Goal: Find specific page/section: Find specific page/section

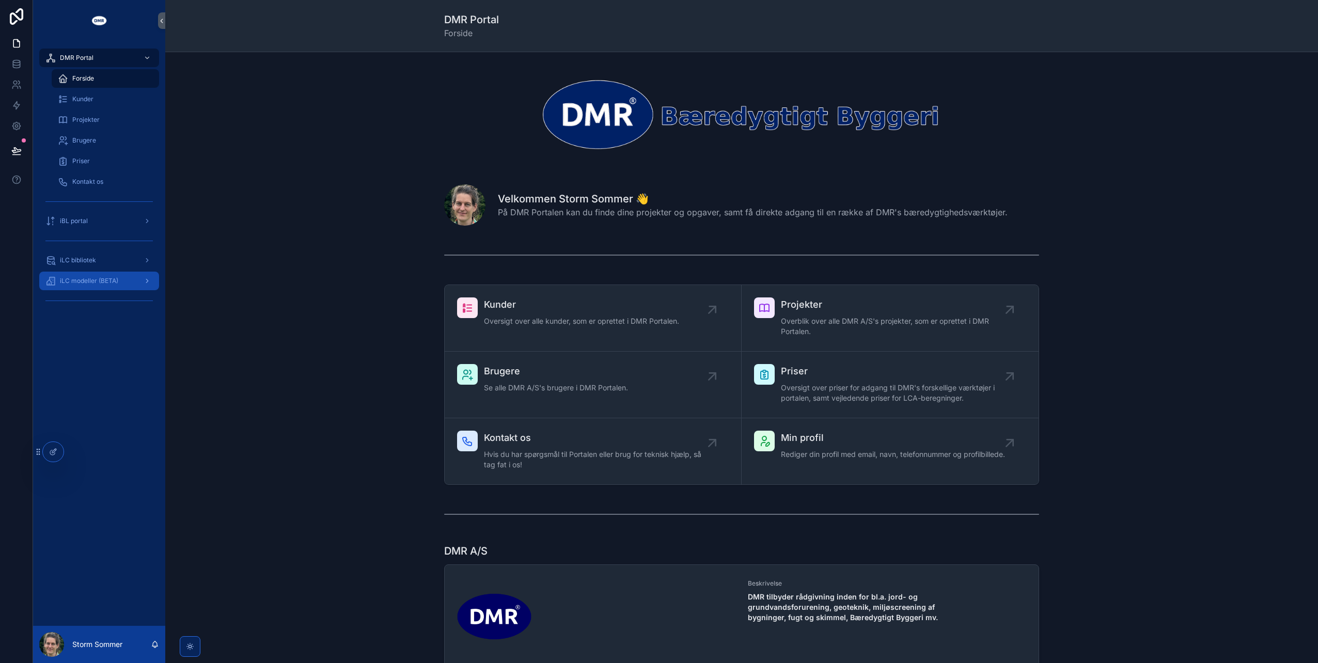
click at [61, 281] on span "iLC modeller (BETA)" at bounding box center [89, 281] width 58 height 8
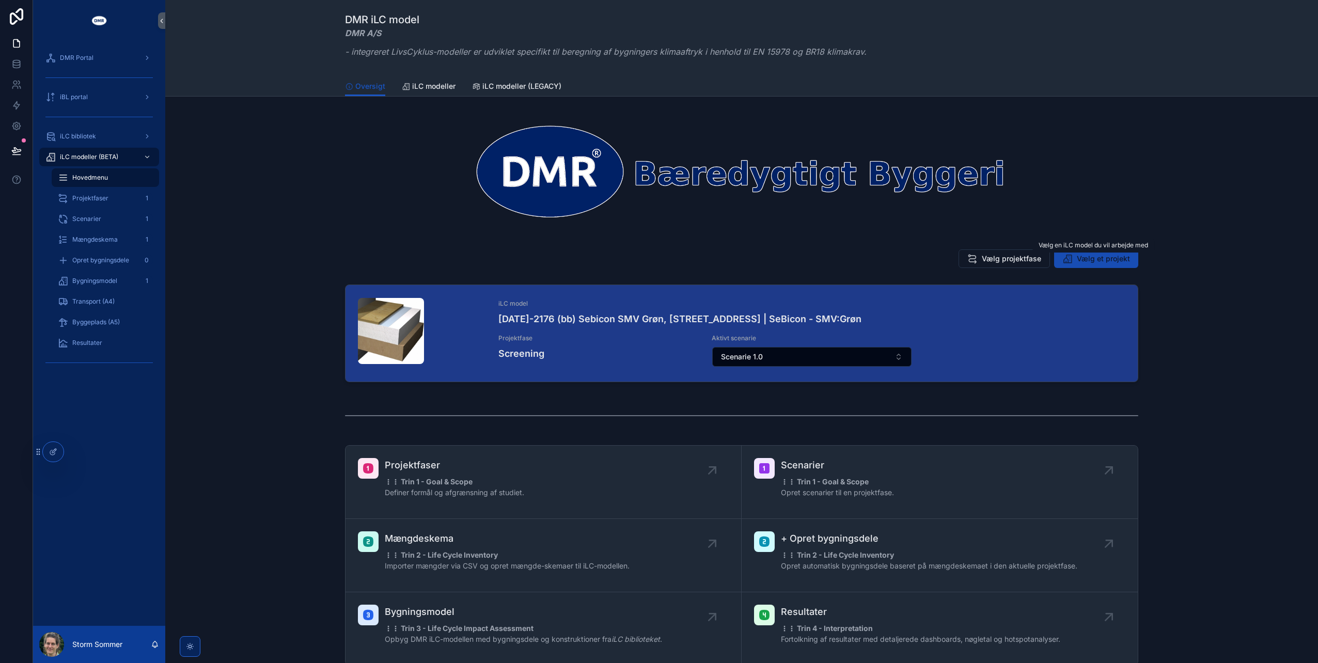
click at [1082, 258] on span "Vælg et projekt" at bounding box center [1103, 259] width 53 height 10
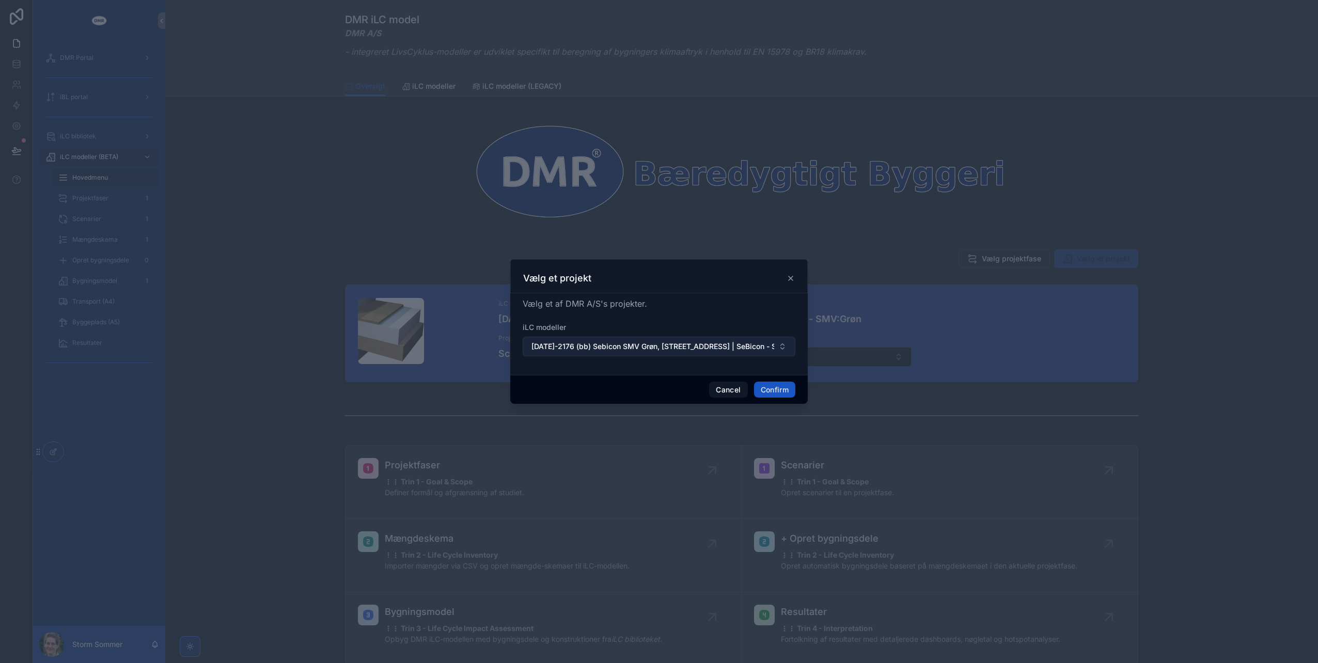
click at [780, 342] on button "[DATE]-2176 (bb) Sebicon SMV Grøn, [STREET_ADDRESS] | SeBicon - SMV:Grøn" at bounding box center [659, 347] width 273 height 20
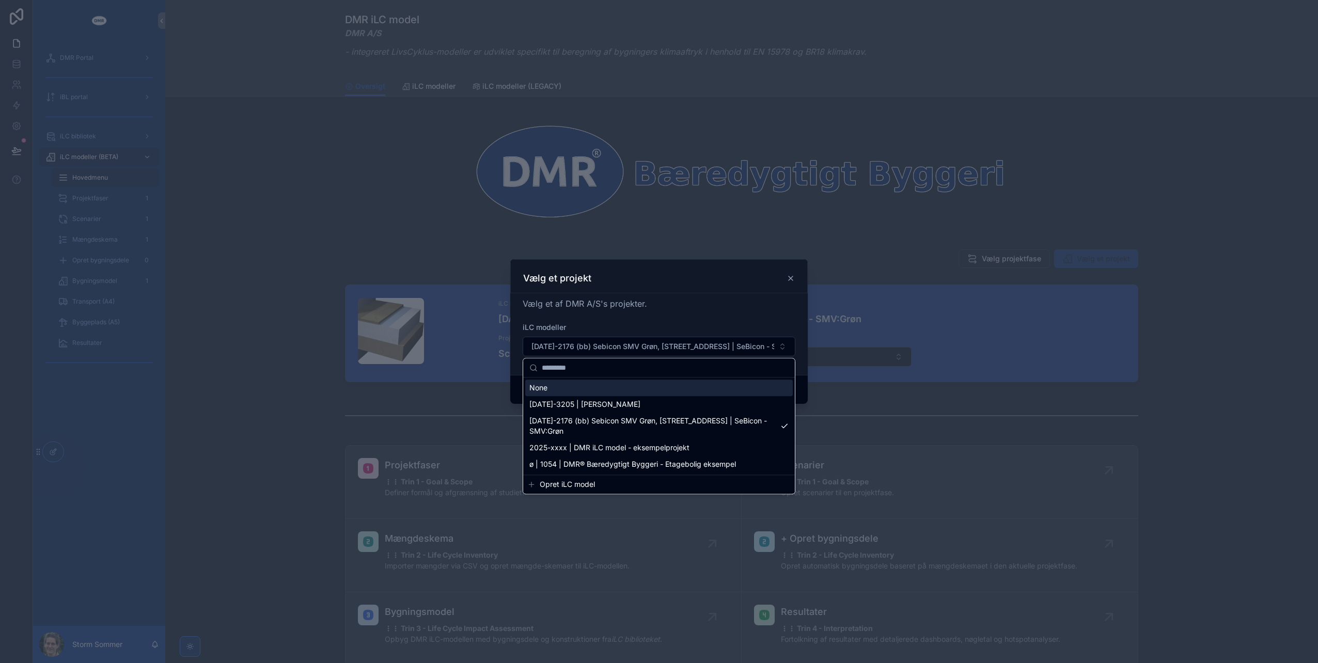
drag, startPoint x: 780, startPoint y: 344, endPoint x: 768, endPoint y: 322, distance: 24.7
click at [768, 322] on div "Vælg et af DMR A/S's projekter. iLC modeller [DATE]-2176 (bb) Sebicon SMV Grøn,…" at bounding box center [659, 332] width 273 height 69
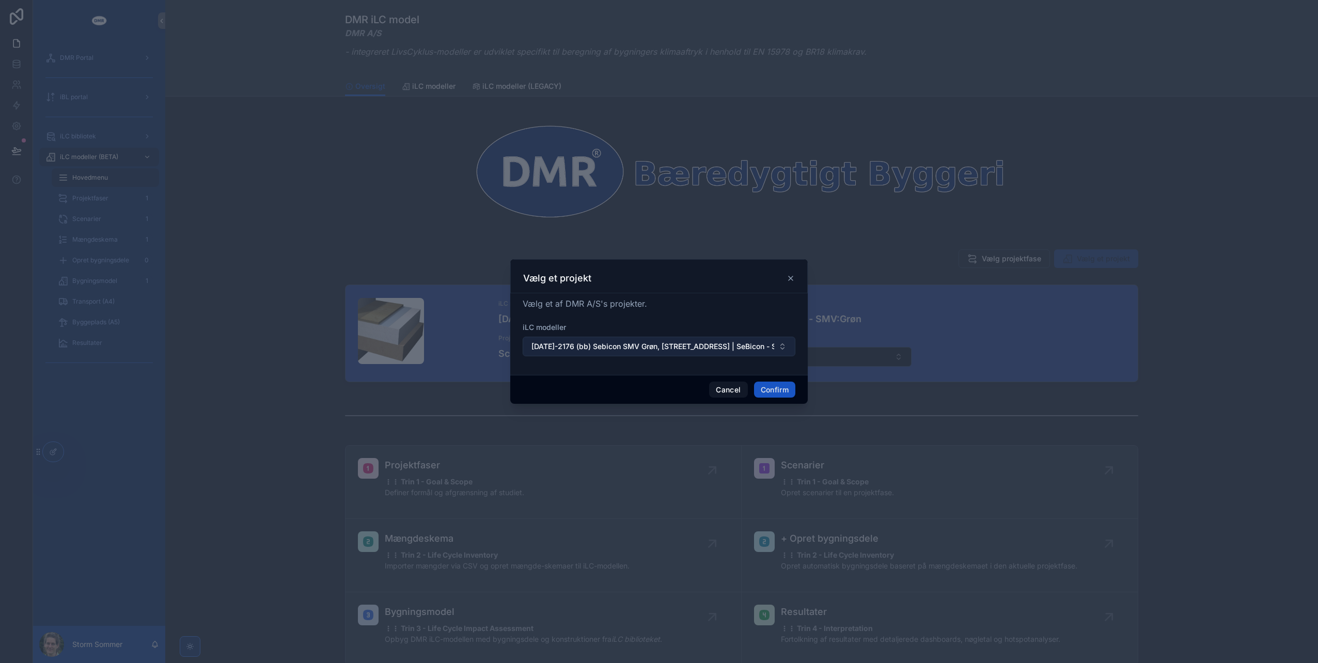
click at [787, 344] on button "[DATE]-2176 (bb) Sebicon SMV Grøn, [STREET_ADDRESS] | SeBicon - SMV:Grøn" at bounding box center [659, 347] width 273 height 20
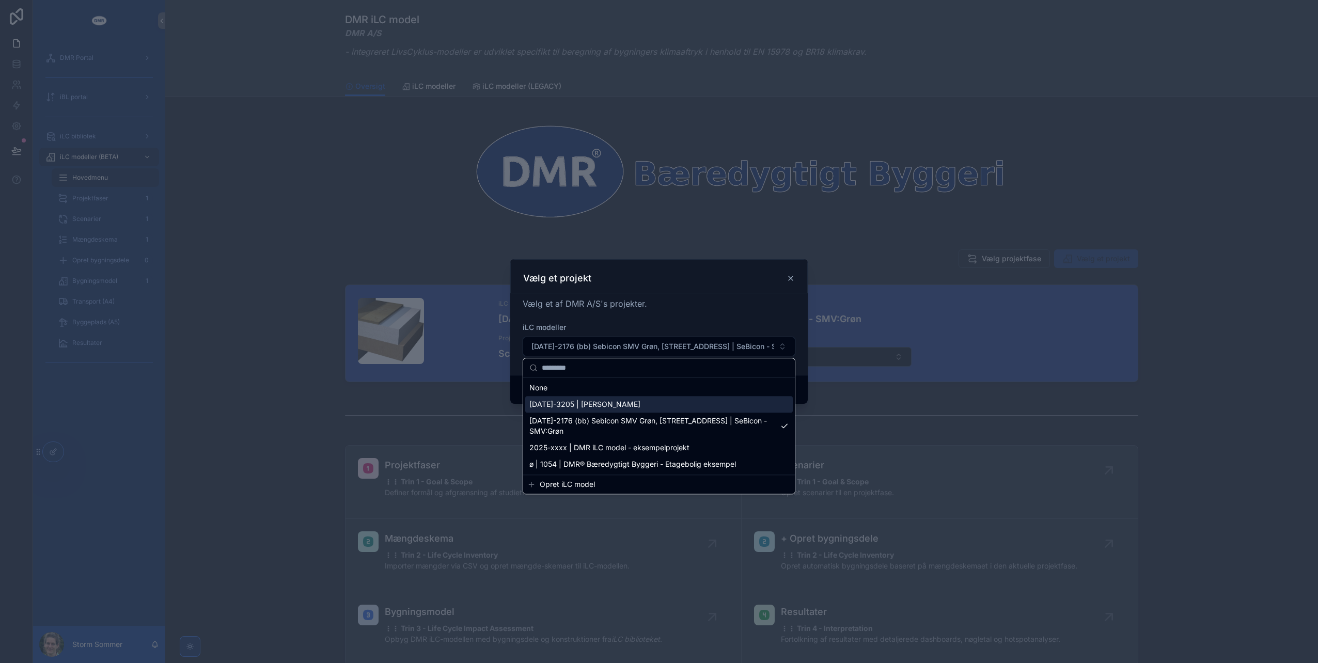
click at [789, 279] on icon at bounding box center [791, 278] width 8 height 8
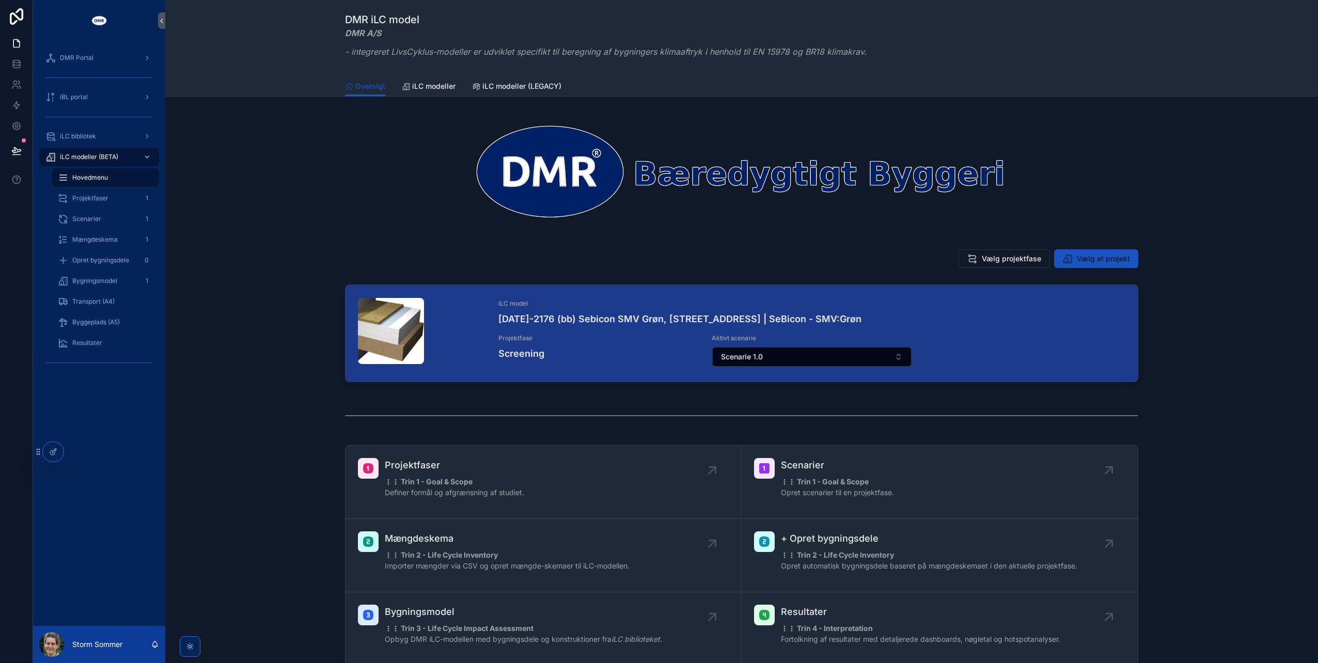
click at [632, 223] on div "scrollable content" at bounding box center [741, 171] width 793 height 124
drag, startPoint x: 517, startPoint y: 126, endPoint x: 409, endPoint y: 215, distance: 139.8
click at [409, 215] on img "scrollable content" at bounding box center [741, 170] width 793 height 99
